Goal: Task Accomplishment & Management: Complete application form

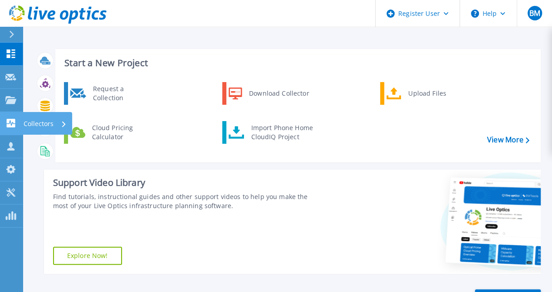
click at [8, 118] on link "Collectors Collectors" at bounding box center [11, 123] width 23 height 23
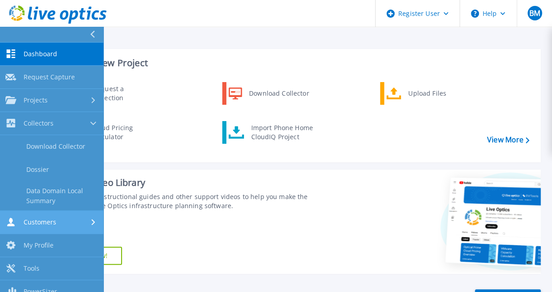
click at [43, 224] on span "Customers" at bounding box center [40, 222] width 33 height 8
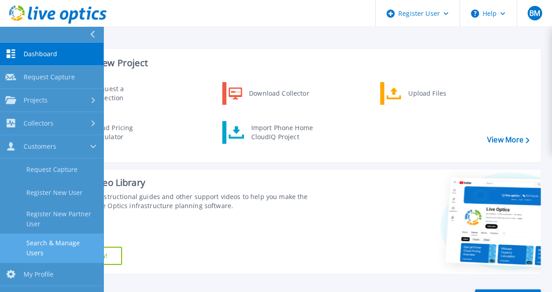
scroll to position [39, 0]
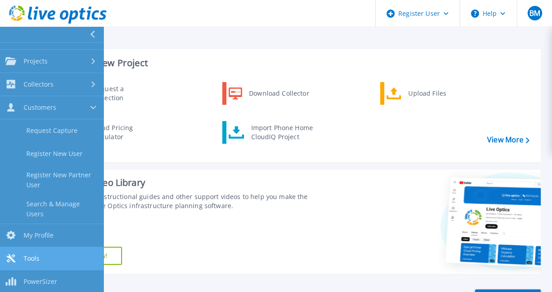
click at [54, 249] on link "Tools Tools" at bounding box center [51, 258] width 103 height 23
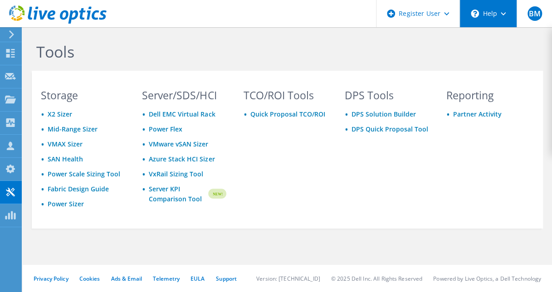
click at [491, 11] on div "\n Help" at bounding box center [487, 13] width 57 height 27
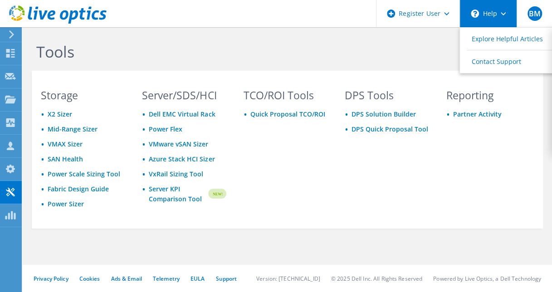
click at [491, 11] on div "\n Help" at bounding box center [487, 13] width 57 height 27
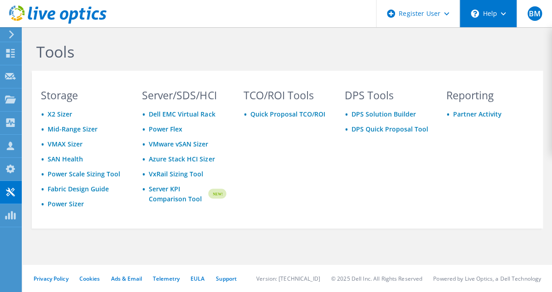
click at [491, 11] on div "\n Help" at bounding box center [487, 13] width 57 height 27
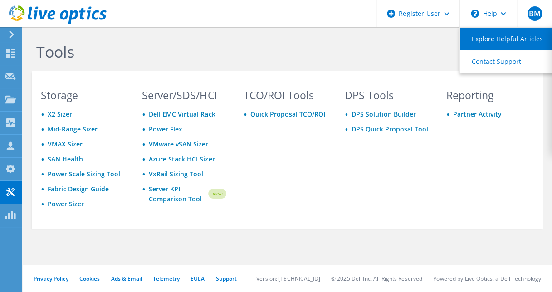
click at [497, 32] on link "Explore Helpful Articles" at bounding box center [510, 39] width 101 height 22
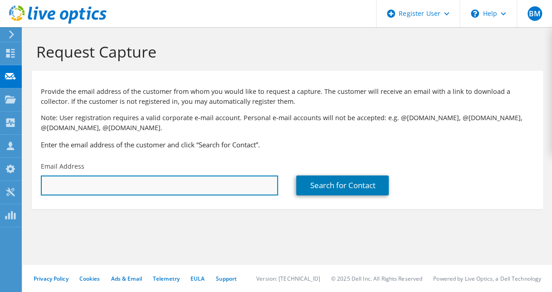
click at [156, 188] on input "text" at bounding box center [159, 186] width 237 height 20
type input "bryce.mcdonald@dell.com"
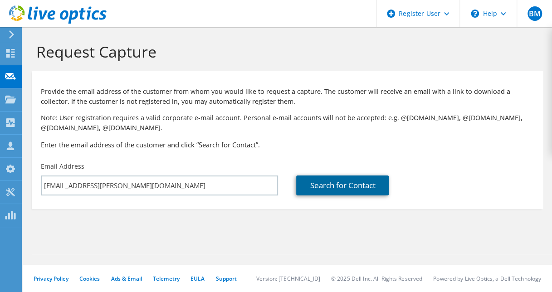
click at [329, 181] on link "Search for Contact" at bounding box center [342, 186] width 93 height 20
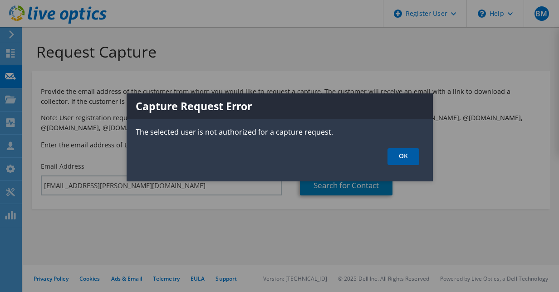
click at [400, 158] on link "OK" at bounding box center [403, 156] width 32 height 17
